Goal: Transaction & Acquisition: Download file/media

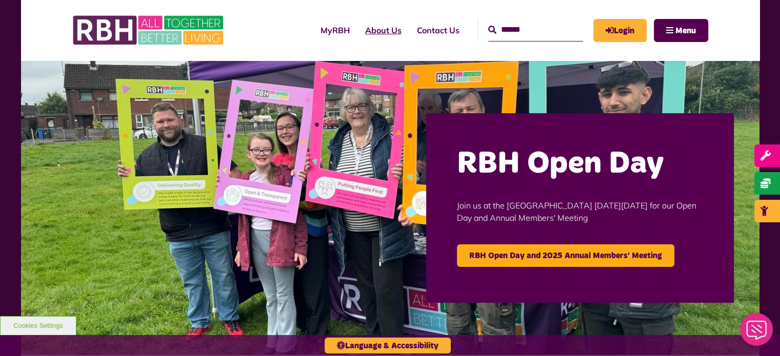
click at [369, 30] on link "About Us" at bounding box center [383, 30] width 52 height 28
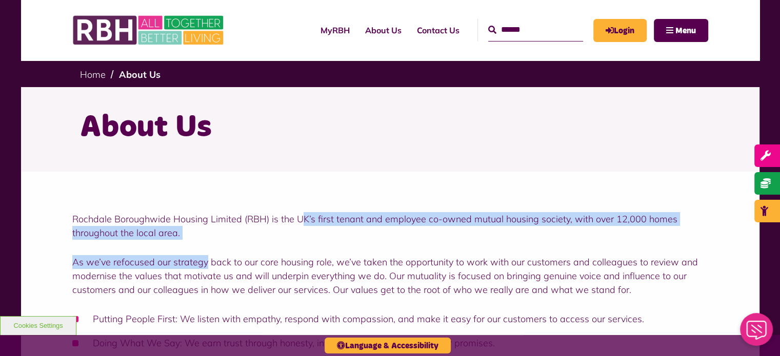
drag, startPoint x: 205, startPoint y: 241, endPoint x: 299, endPoint y: 225, distance: 95.7
click at [299, 225] on div "Rochdale Boroughwide Housing Limited (RBH) is the UK’s first tenant and employe…" at bounding box center [390, 324] width 636 height 224
click at [222, 236] on p "Rochdale Boroughwide Housing Limited (RBH) is the UK’s first tenant and employe…" at bounding box center [390, 226] width 636 height 28
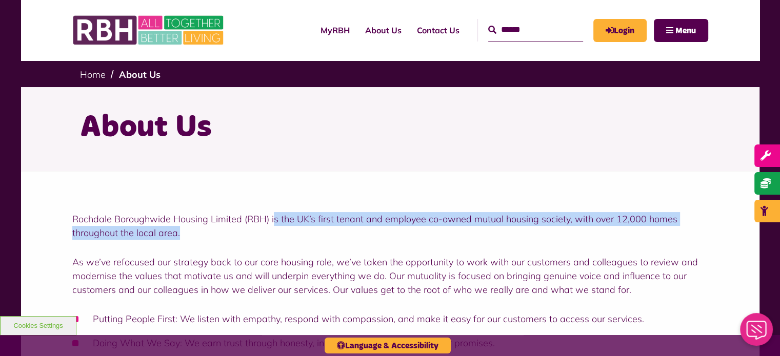
drag, startPoint x: 230, startPoint y: 233, endPoint x: 273, endPoint y: 219, distance: 45.2
click at [273, 219] on p "Rochdale Boroughwide Housing Limited (RBH) is the UK’s first tenant and employe…" at bounding box center [390, 226] width 636 height 28
copy p "s the UK’s first tenant and employee co-owned mutual housing society, with over…"
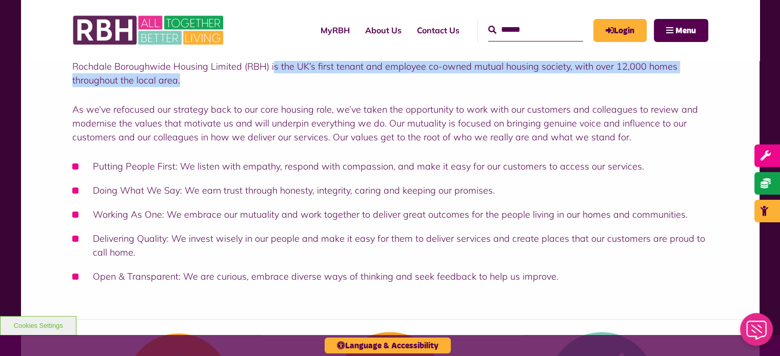
scroll to position [154, 0]
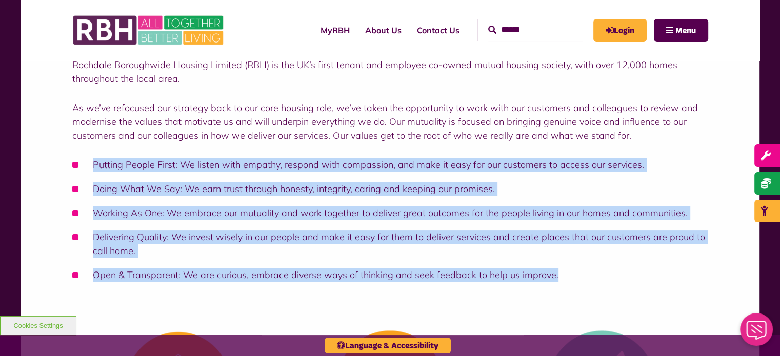
drag, startPoint x: 94, startPoint y: 166, endPoint x: 573, endPoint y: 265, distance: 489.6
click at [573, 265] on ul "Putting People First: We listen with empathy, respond with compassion, and make…" at bounding box center [390, 220] width 636 height 124
copy ul "Putting People First: We listen with empathy, respond with compassion, and make…"
click at [158, 241] on li "Delivering Quality: We invest wisely in our people and make it easy for them to…" at bounding box center [390, 244] width 636 height 28
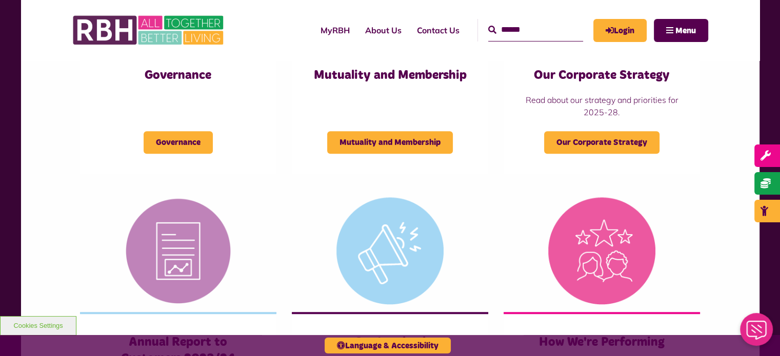
scroll to position [552, 0]
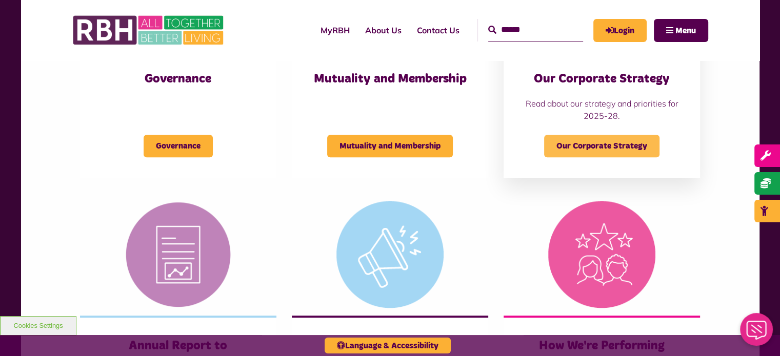
click at [604, 148] on span "Our Corporate Strategy" at bounding box center [601, 146] width 115 height 23
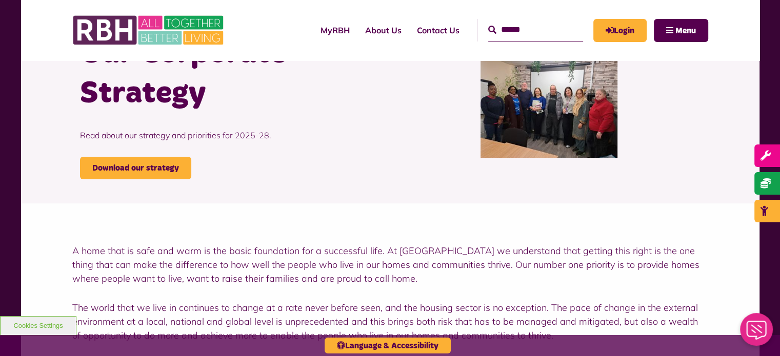
scroll to position [6, 0]
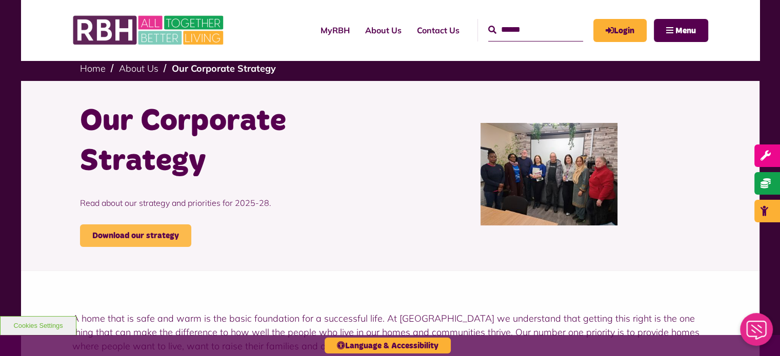
click at [118, 237] on link "Download our strategy" at bounding box center [135, 236] width 111 height 23
